Goal: Task Accomplishment & Management: Use online tool/utility

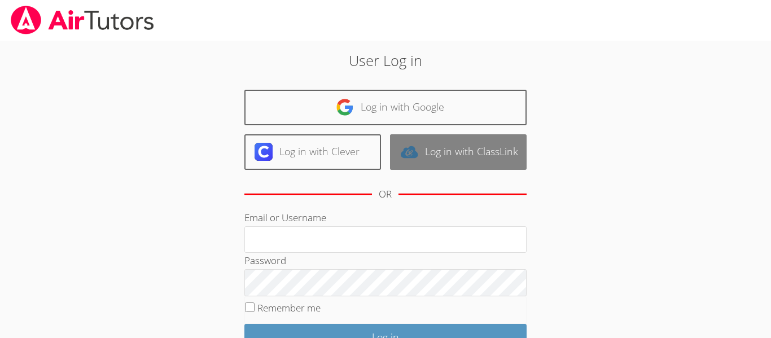
click at [450, 155] on link "Log in with ClassLink" at bounding box center [458, 152] width 137 height 36
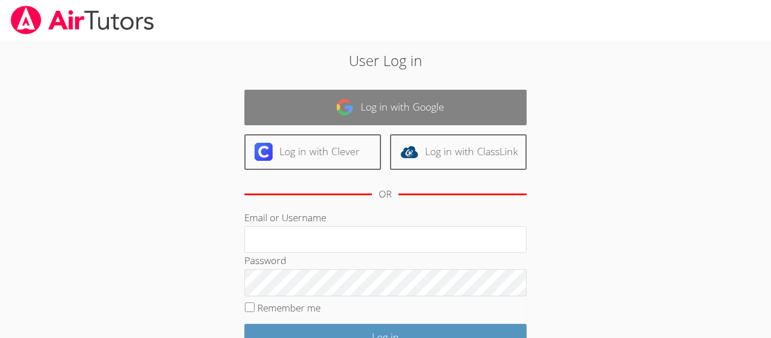
click at [387, 124] on link "Log in with Google" at bounding box center [385, 108] width 282 height 36
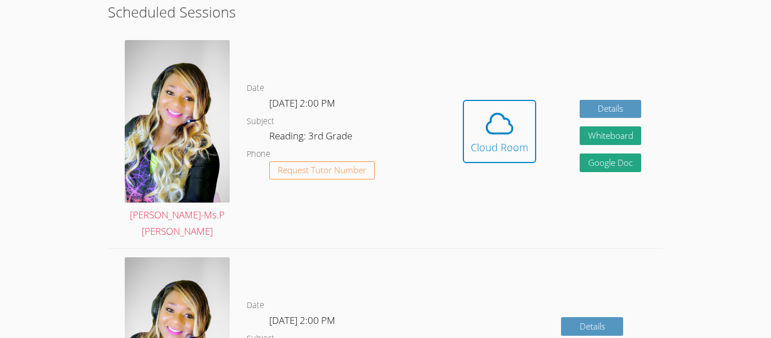
scroll to position [322, 0]
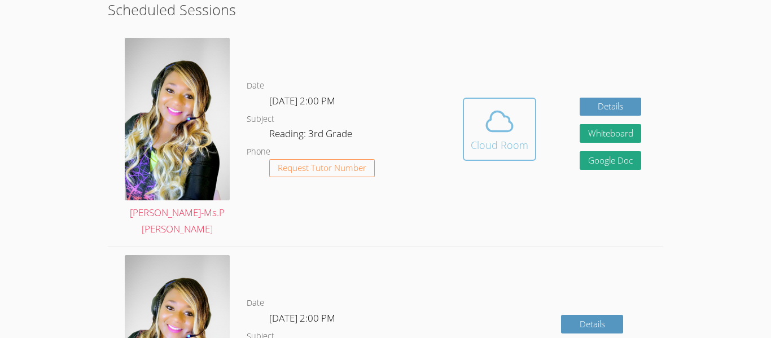
click at [479, 137] on div "Cloud Room" at bounding box center [500, 145] width 58 height 16
click at [490, 128] on icon at bounding box center [500, 122] width 32 height 32
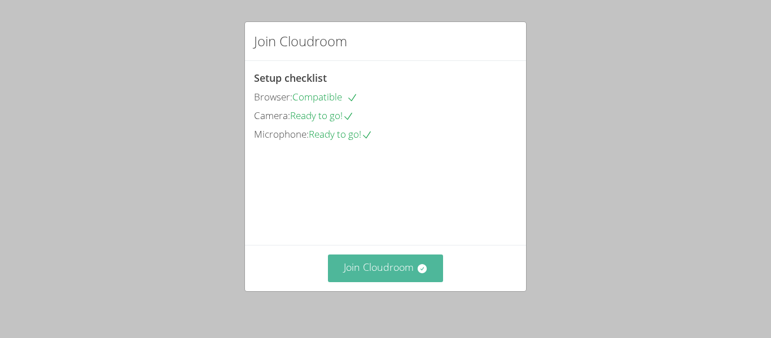
click at [377, 278] on button "Join Cloudroom" at bounding box center [386, 269] width 116 height 28
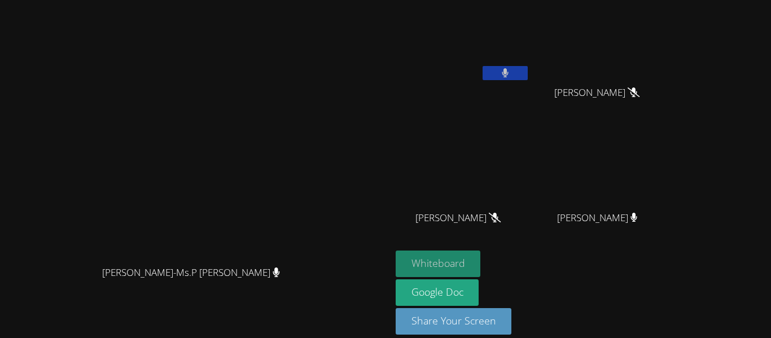
click at [481, 262] on button "Whiteboard" at bounding box center [438, 264] width 85 height 27
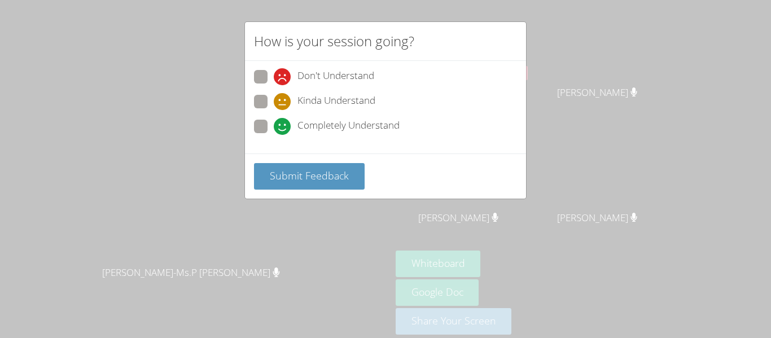
click at [337, 132] on span "Completely Understand" at bounding box center [348, 126] width 102 height 17
click at [283, 129] on input "Completely Understand" at bounding box center [279, 125] width 10 height 10
radio input "true"
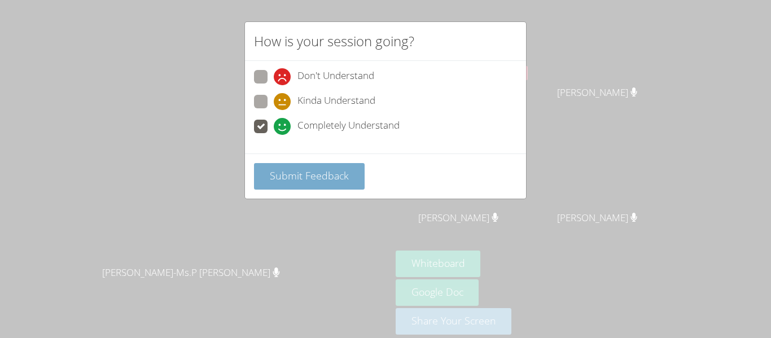
click at [326, 175] on span "Submit Feedback" at bounding box center [309, 176] width 79 height 14
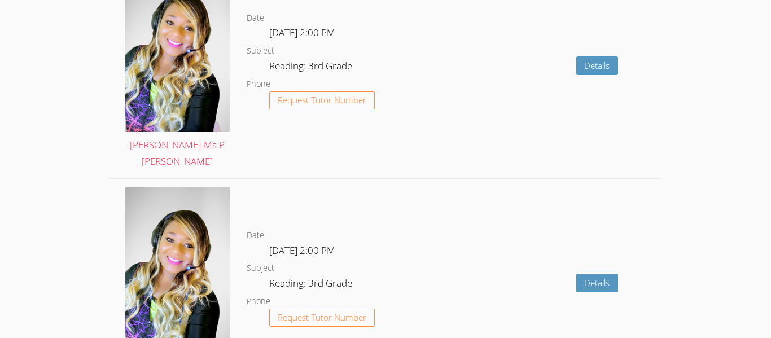
scroll to position [2222, 0]
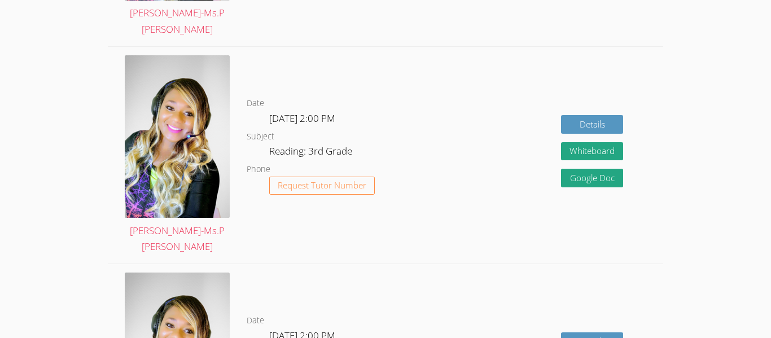
scroll to position [521, 0]
click at [477, 181] on div "Details Whiteboard Hidden Google Doc" at bounding box center [552, 155] width 222 height 217
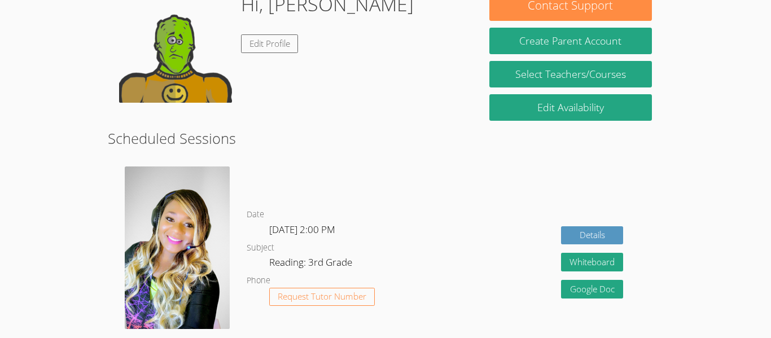
scroll to position [194, 0]
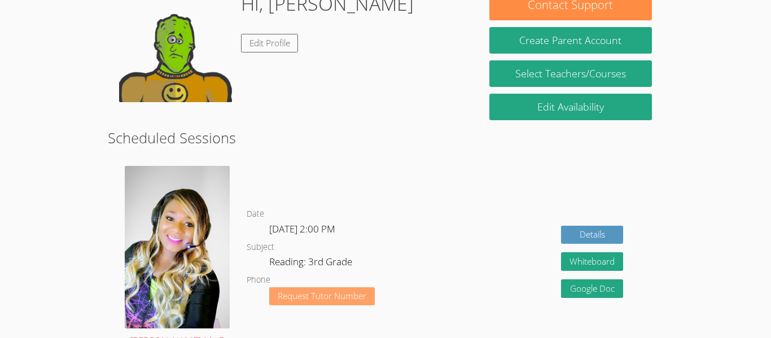
click at [340, 292] on span "Request Tutor Number" at bounding box center [322, 296] width 89 height 8
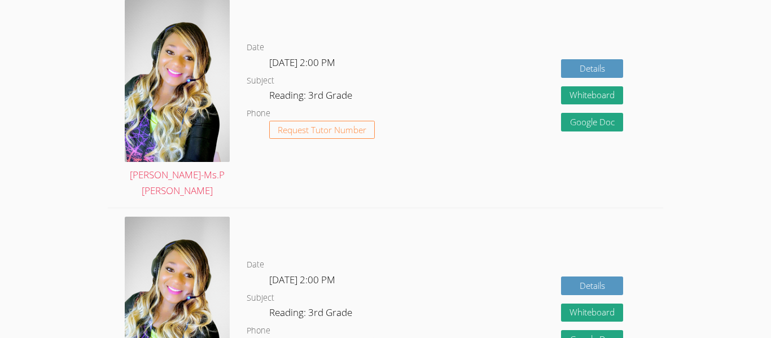
scroll to position [322, 0]
click at [441, 208] on div "Details Whiteboard Hidden Google Doc" at bounding box center [552, 316] width 222 height 217
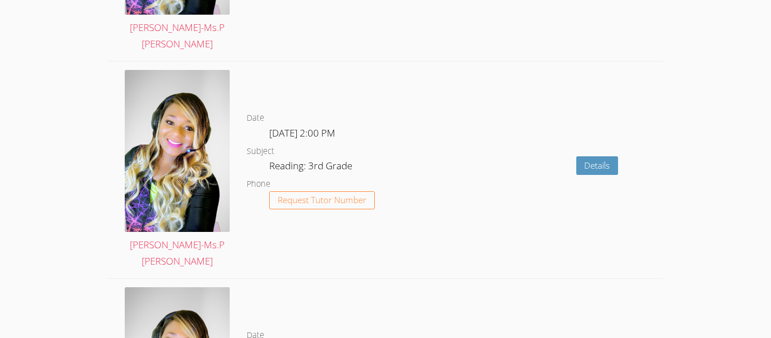
scroll to position [2183, 0]
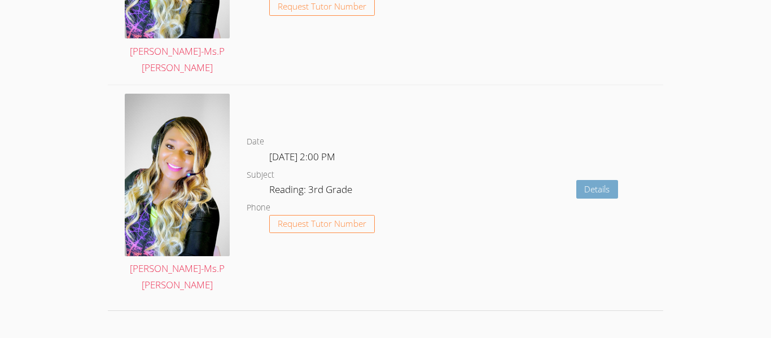
click at [606, 180] on link "Details" at bounding box center [597, 189] width 42 height 19
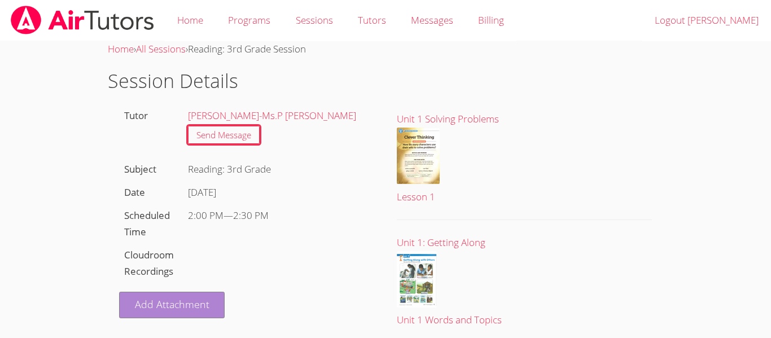
click at [149, 313] on link "Add Attachment" at bounding box center [172, 305] width 106 height 27
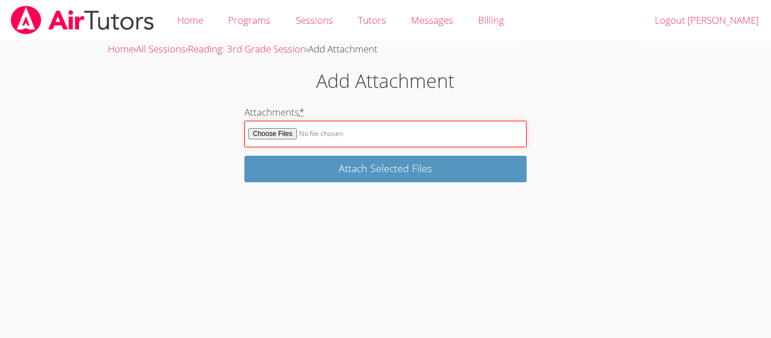
click at [308, 144] on input "Attachments *" at bounding box center [385, 134] width 282 height 27
